Goal: Navigation & Orientation: Find specific page/section

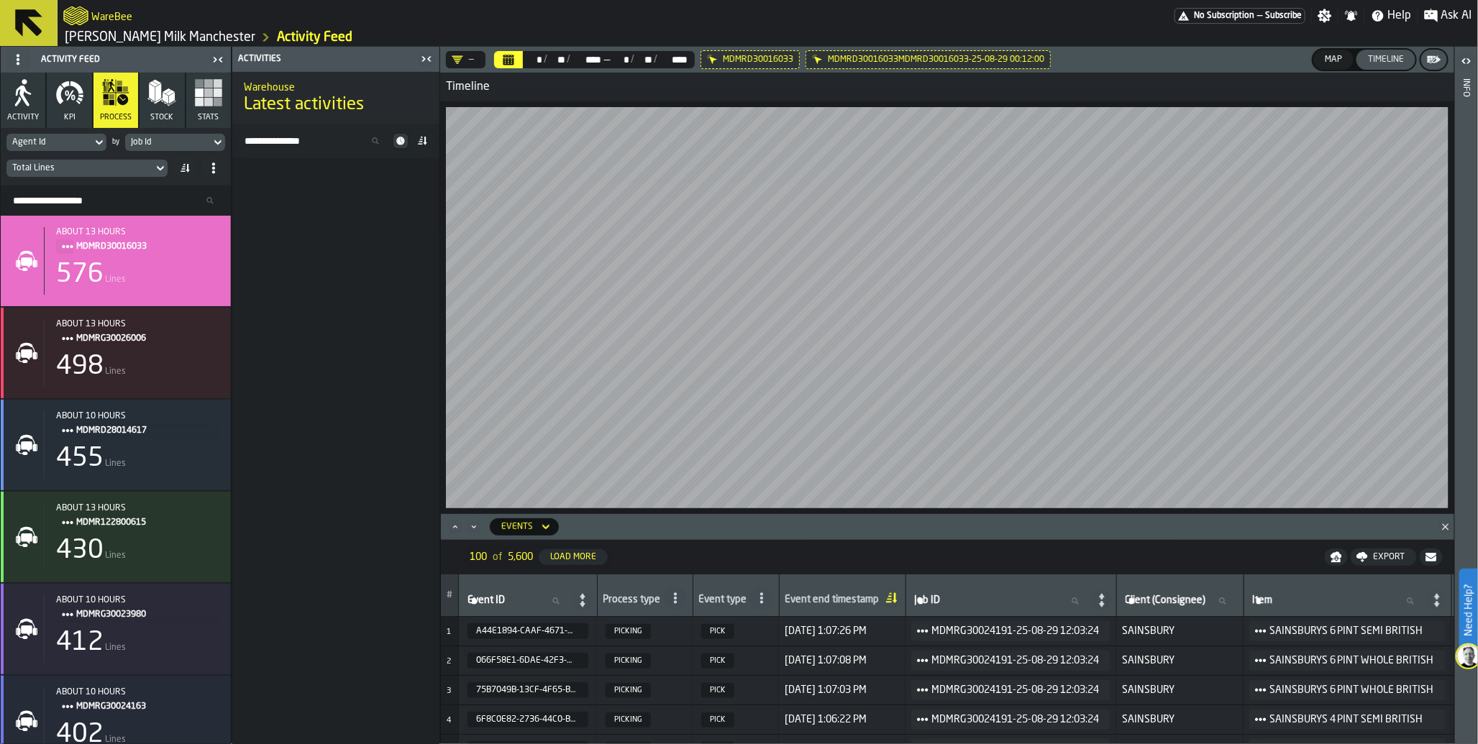
scroll to position [5261, 0]
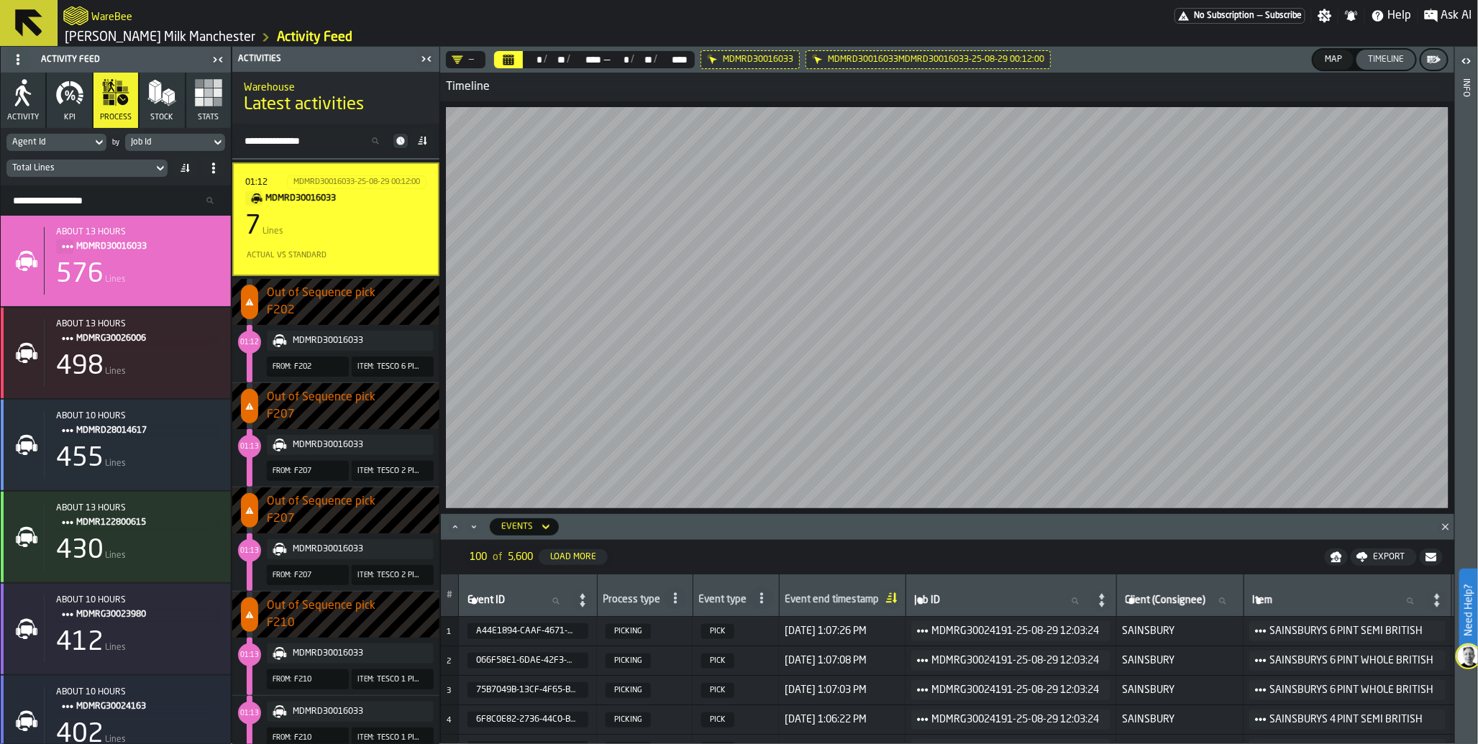
click at [1253, 15] on span "No Subscription" at bounding box center [1224, 16] width 60 height 10
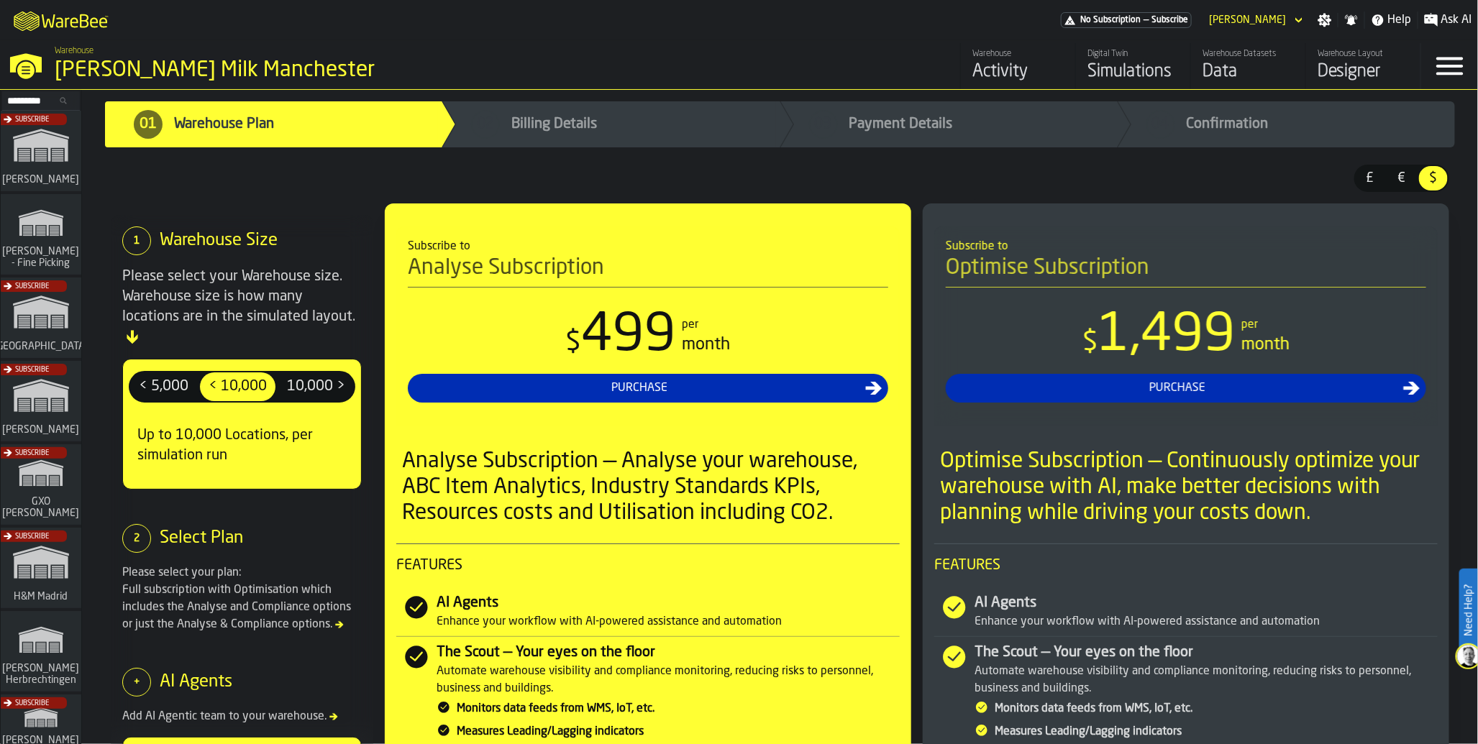
click at [1209, 66] on div "Data" at bounding box center [1247, 71] width 91 height 23
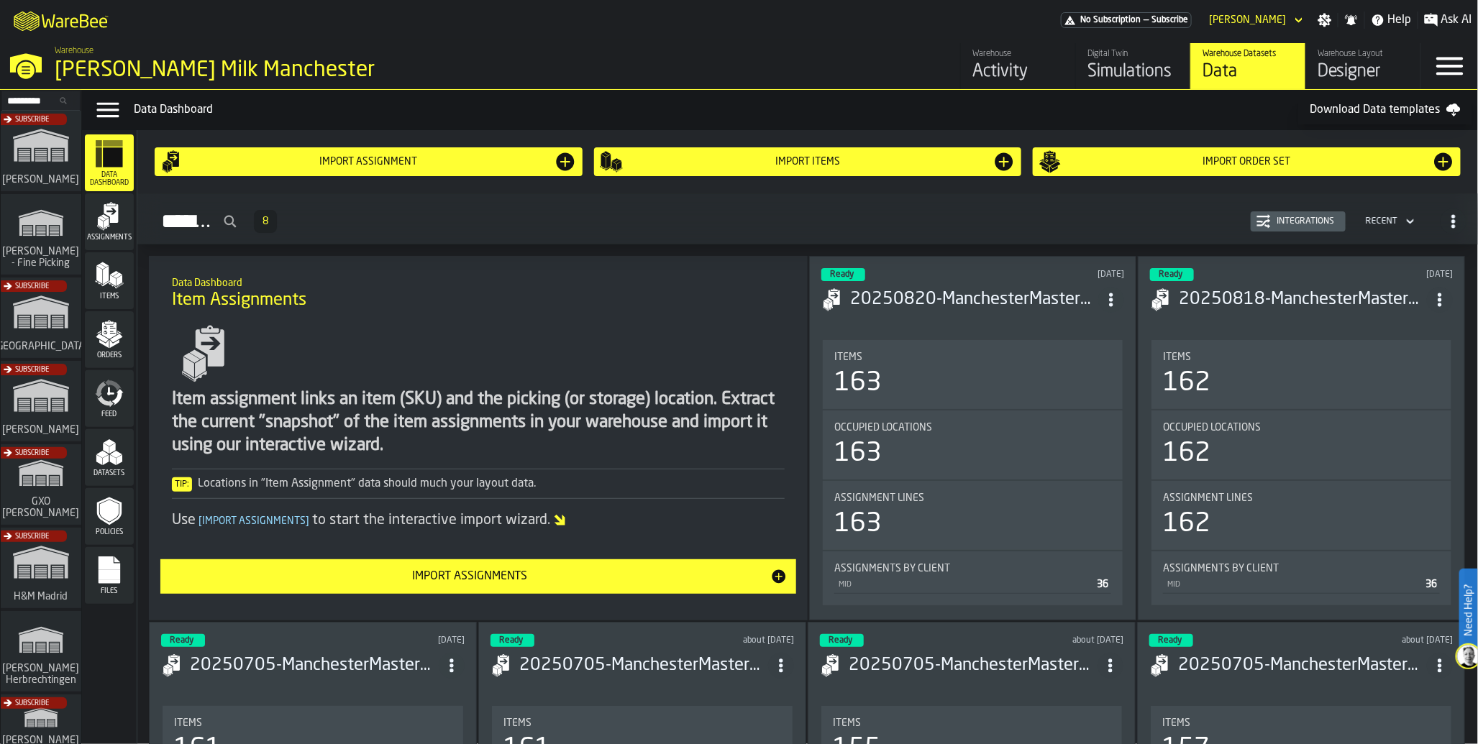
click at [101, 275] on polygon "menu Items" at bounding box center [99, 275] width 6 height 18
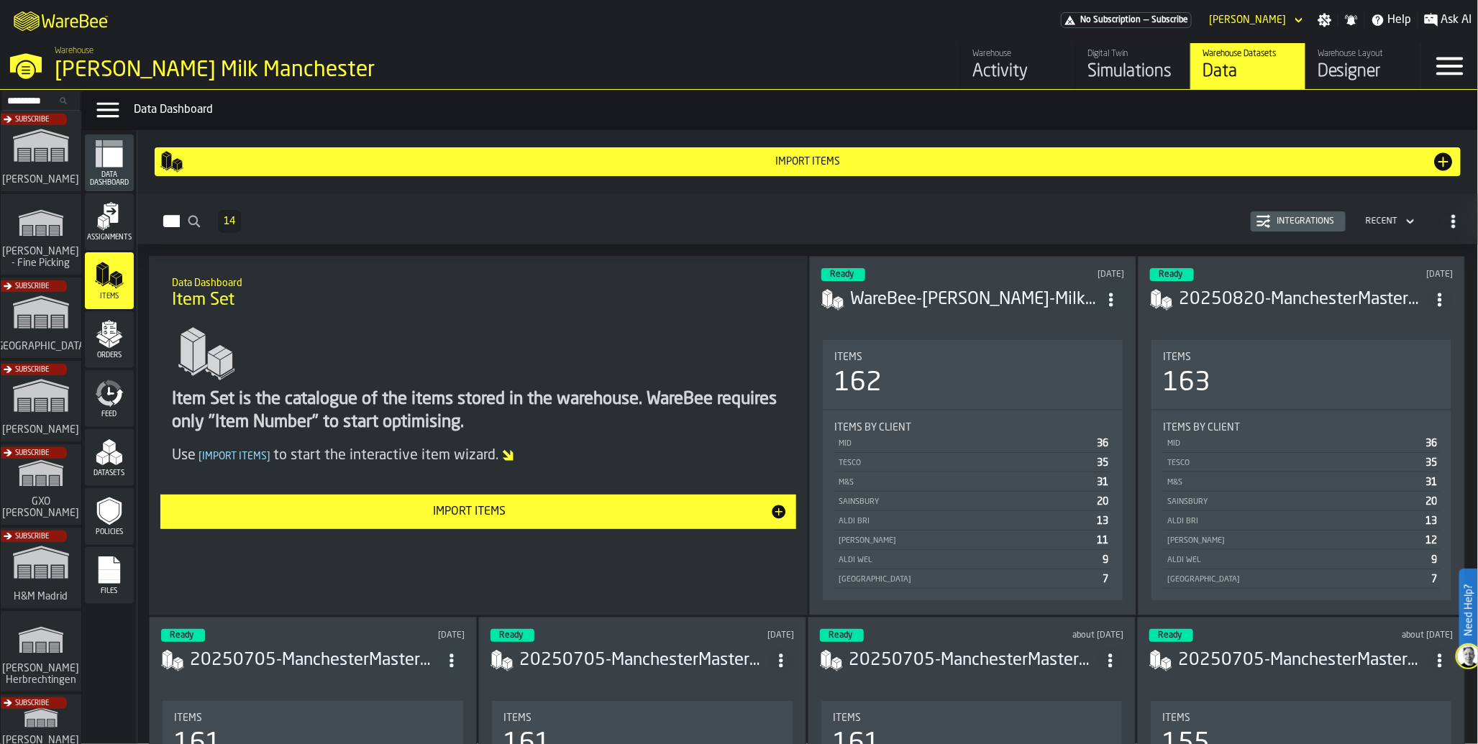
click at [111, 390] on icon "menu Feed" at bounding box center [109, 393] width 29 height 29
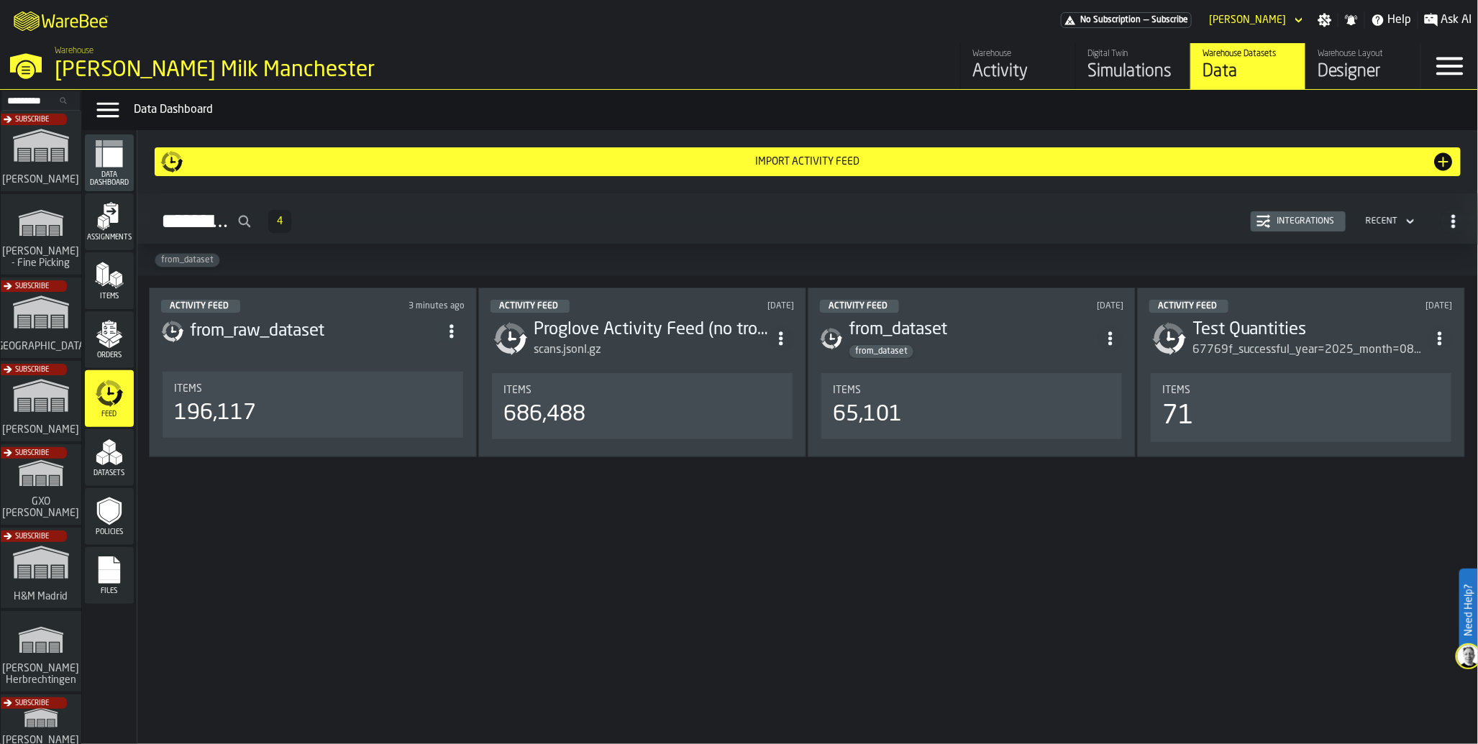
click at [733, 641] on div "Import Activity Feed Activity Feed 4 Integrations Recent from_dataset Activity …" at bounding box center [807, 437] width 1340 height 614
click at [293, 406] on div "196,117" at bounding box center [313, 413] width 278 height 26
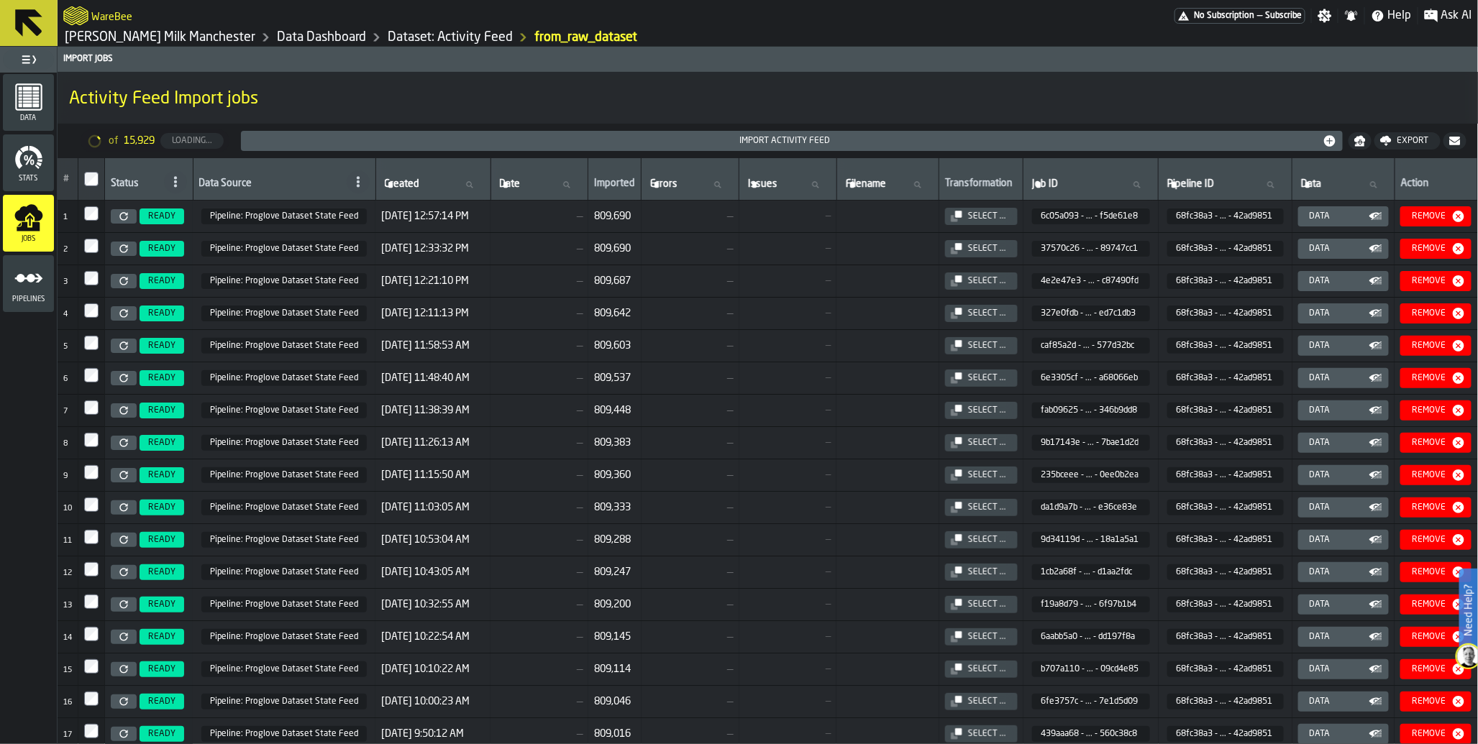
click at [1336, 221] on div "Data" at bounding box center [1344, 216] width 80 height 14
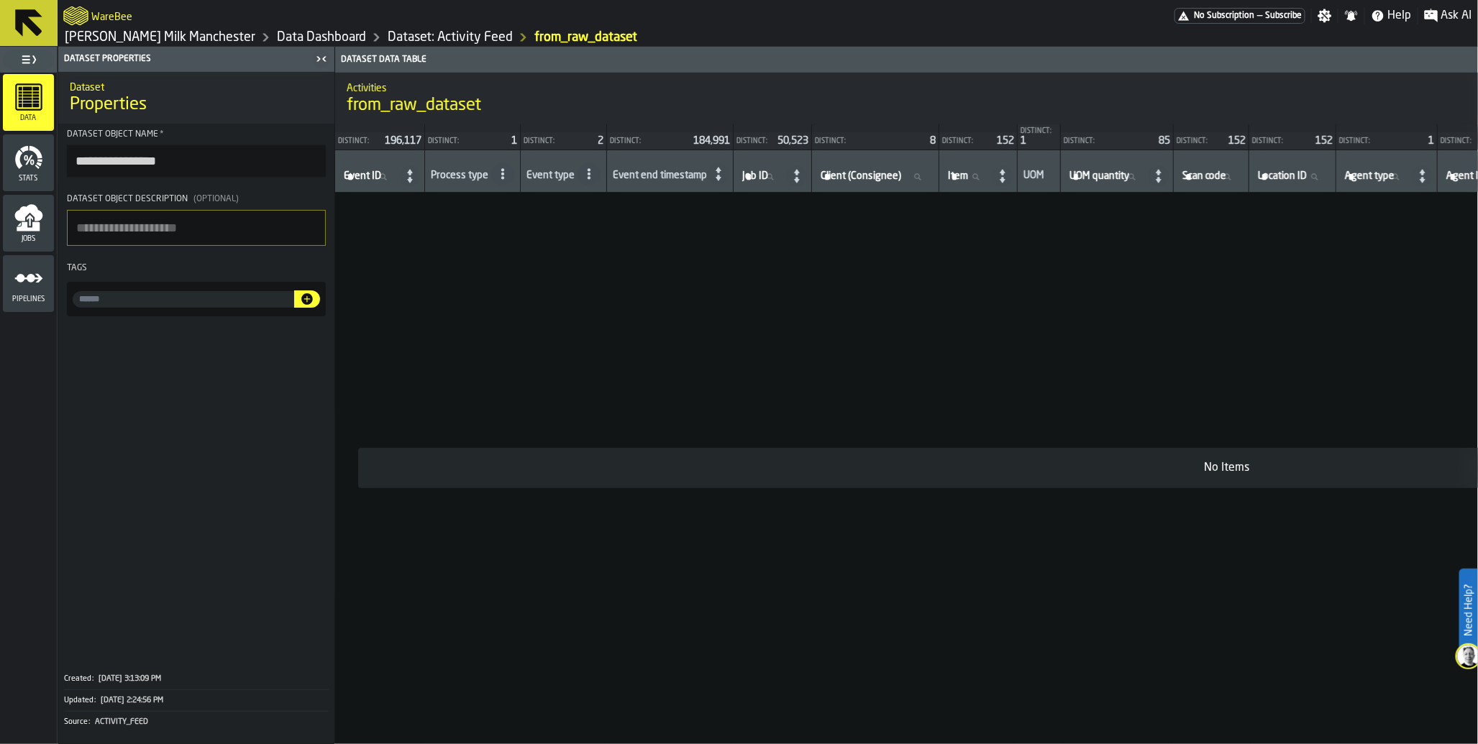
click at [31, 98] on rect "menu Data" at bounding box center [26, 99] width 9 height 2
click at [30, 223] on icon "menu Jobs" at bounding box center [30, 221] width 6 height 12
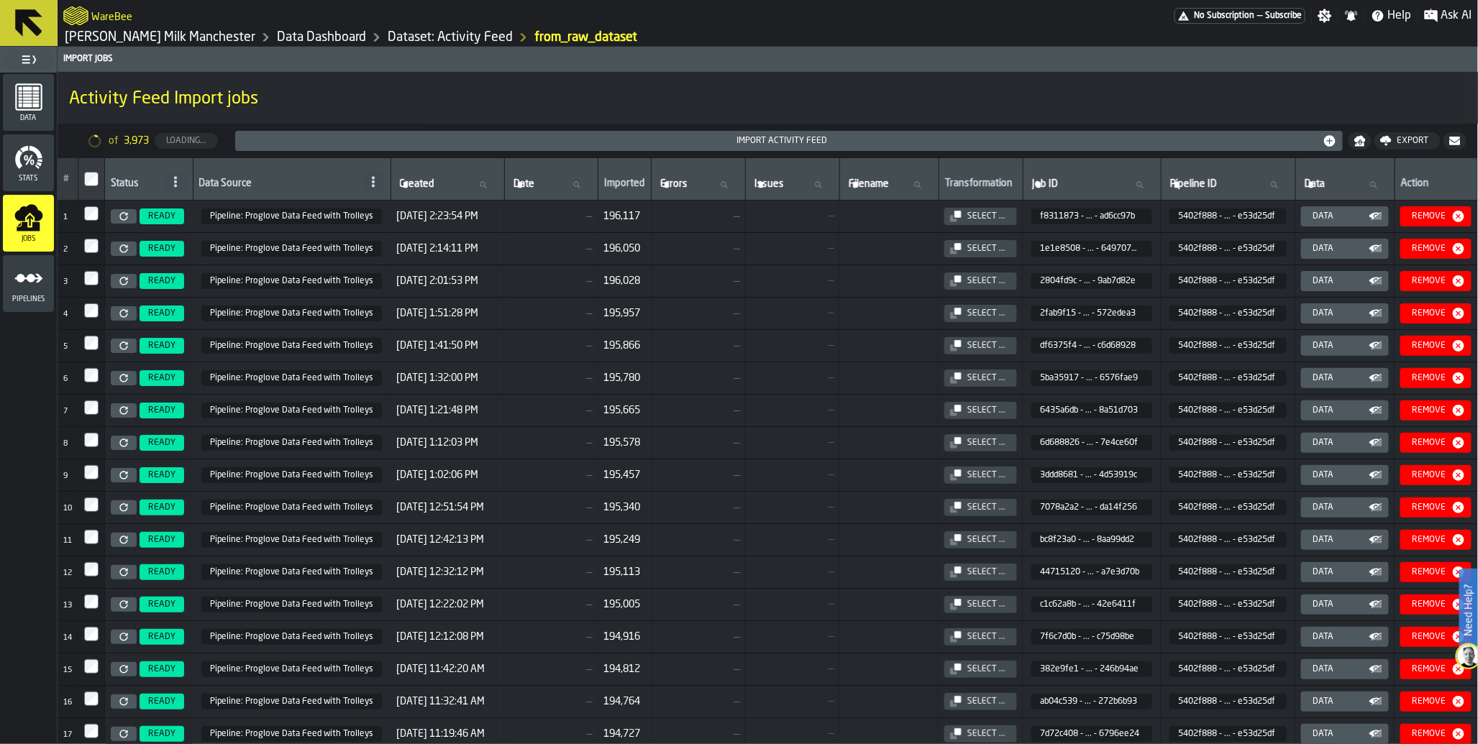
click at [37, 116] on span "Data" at bounding box center [28, 118] width 51 height 8
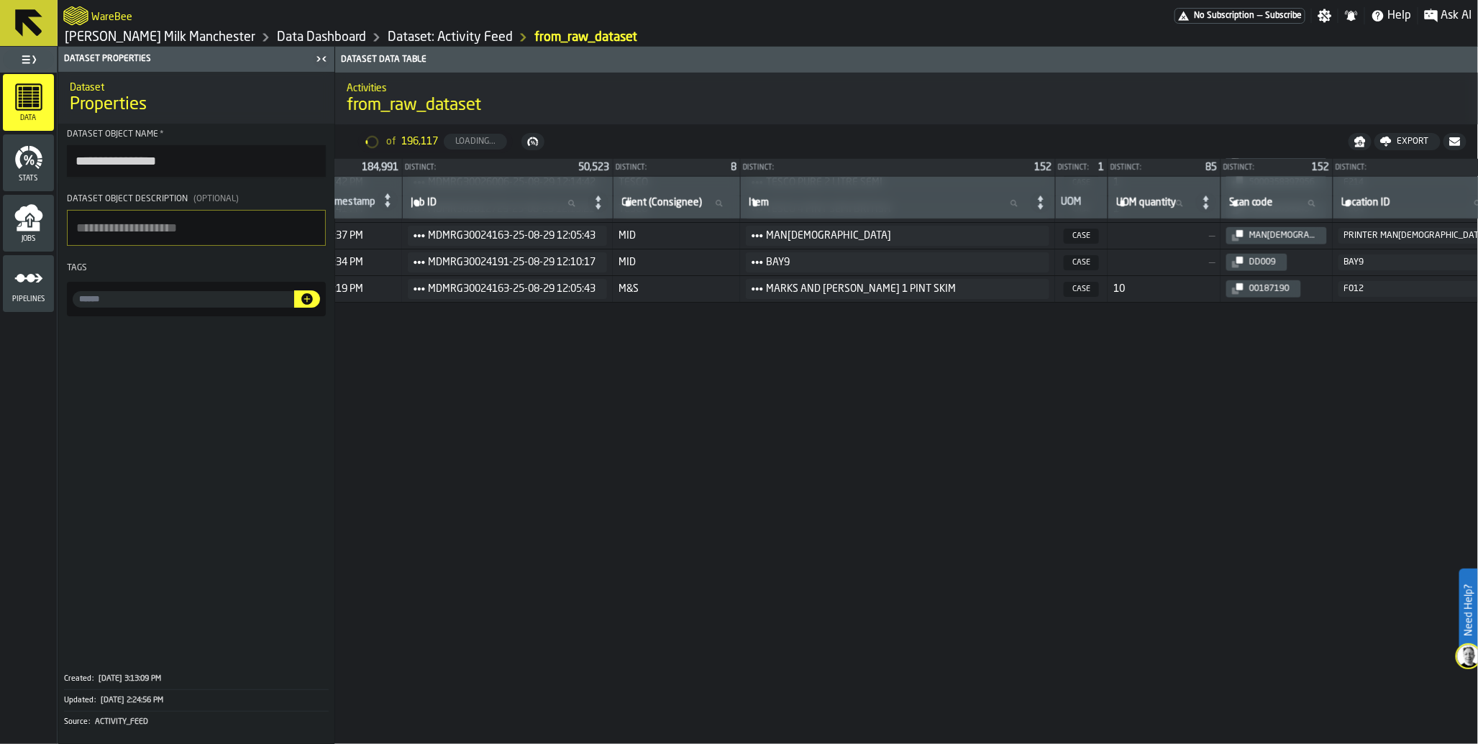
scroll to position [0, 380]
